Goal: Transaction & Acquisition: Subscribe to service/newsletter

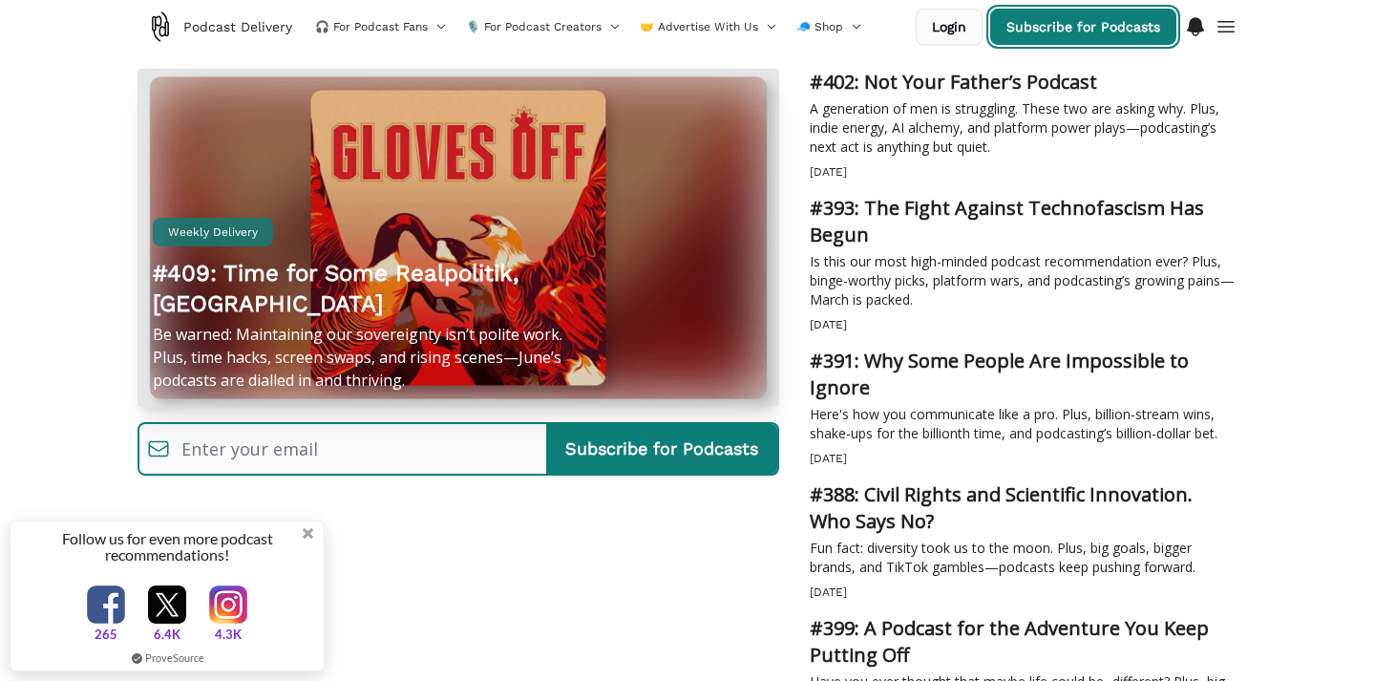
click at [1102, 31] on link "Subscribe for Podcasts" at bounding box center [1083, 27] width 186 height 36
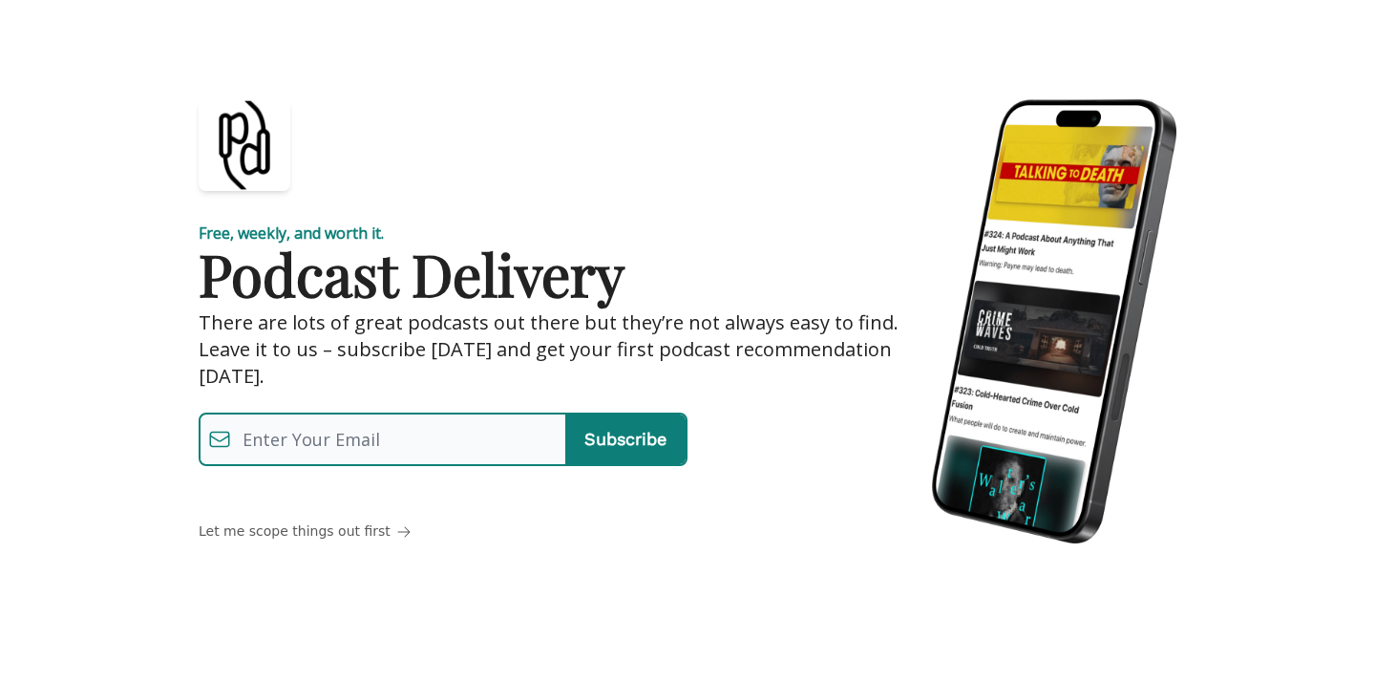
click at [497, 433] on input "email" at bounding box center [398, 439] width 334 height 42
type input "katie@hannahcranstonmedia.com"
click at [622, 435] on input "Subscribe" at bounding box center [625, 439] width 120 height 50
type input "Subscribe"
